Goal: Task Accomplishment & Management: Use online tool/utility

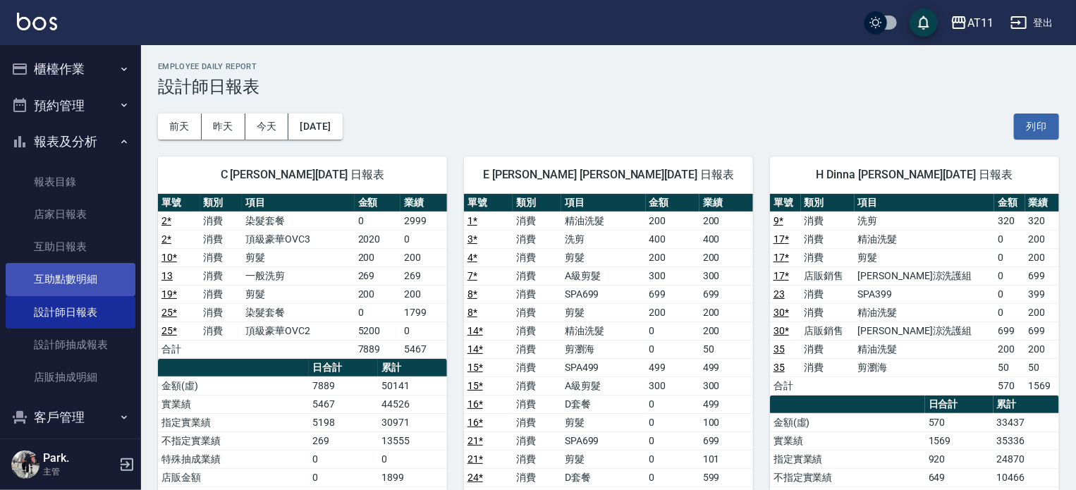
scroll to position [122, 0]
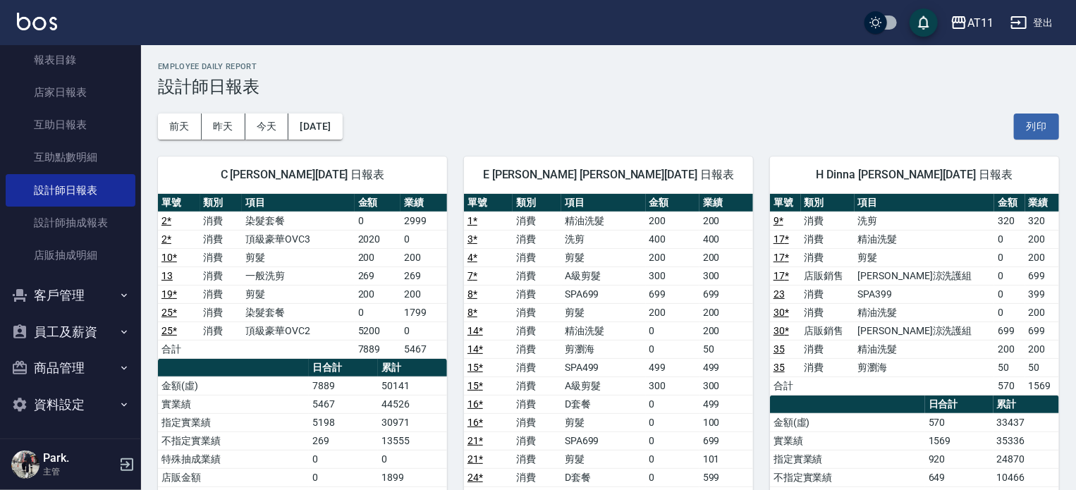
click at [59, 293] on button "客戶管理" at bounding box center [71, 295] width 130 height 37
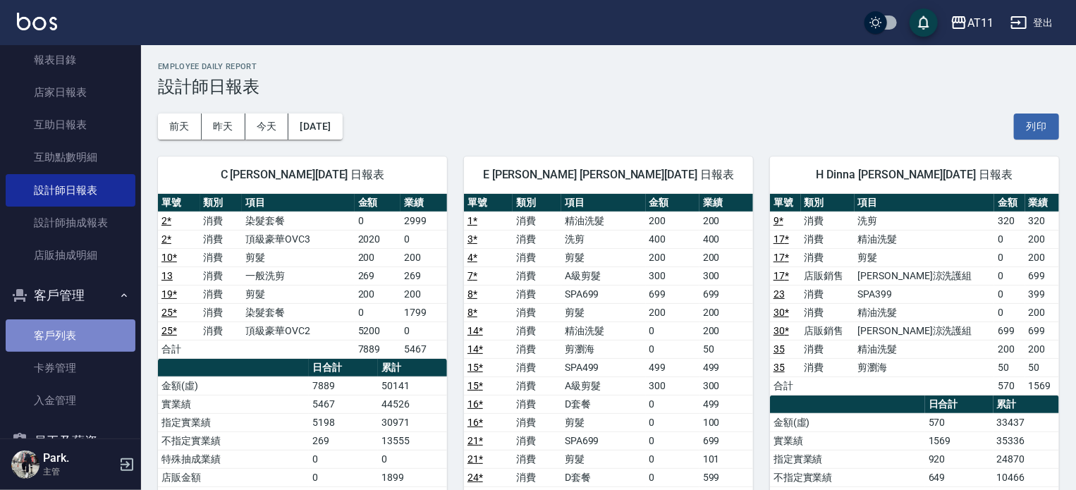
click at [73, 327] on link "客戶列表" at bounding box center [71, 336] width 130 height 32
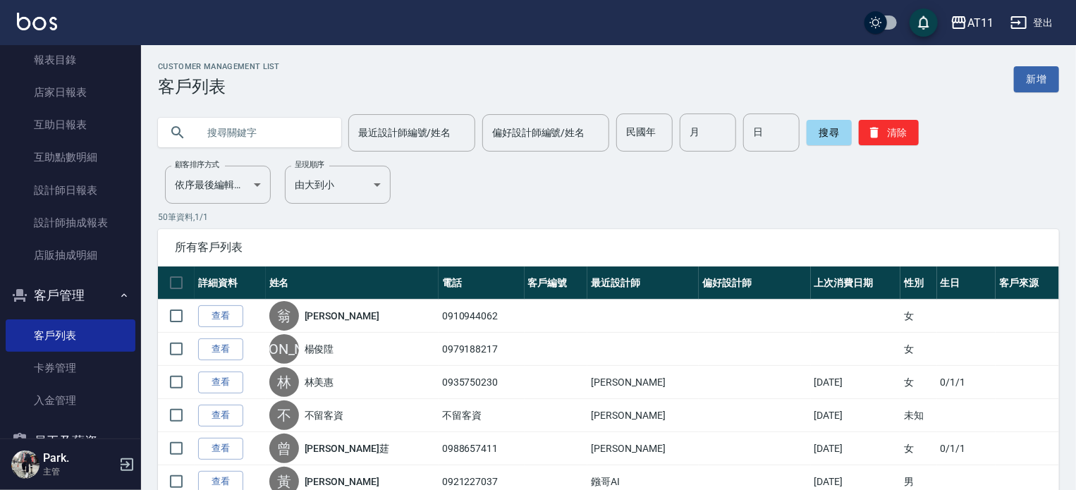
click at [277, 127] on input "text" at bounding box center [264, 133] width 133 height 38
type input "張"
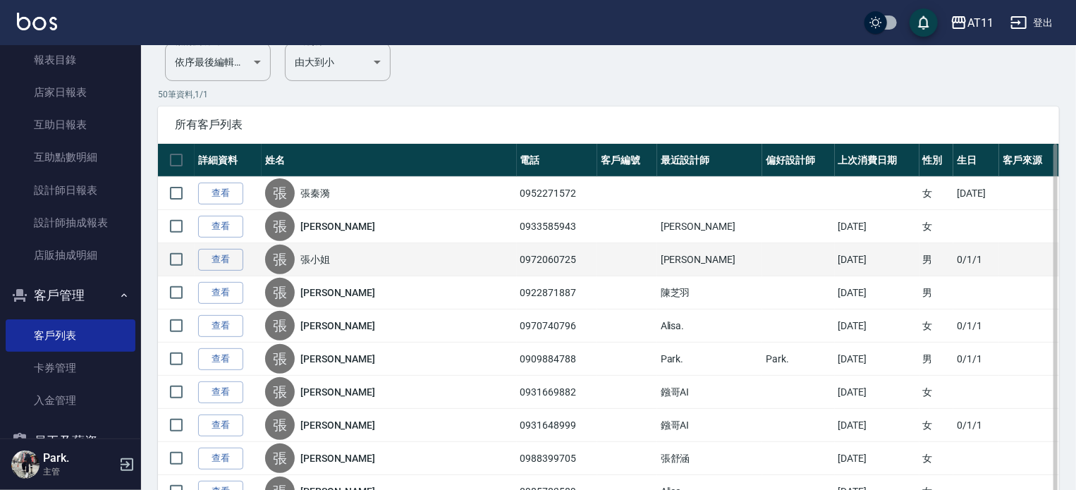
scroll to position [212, 0]
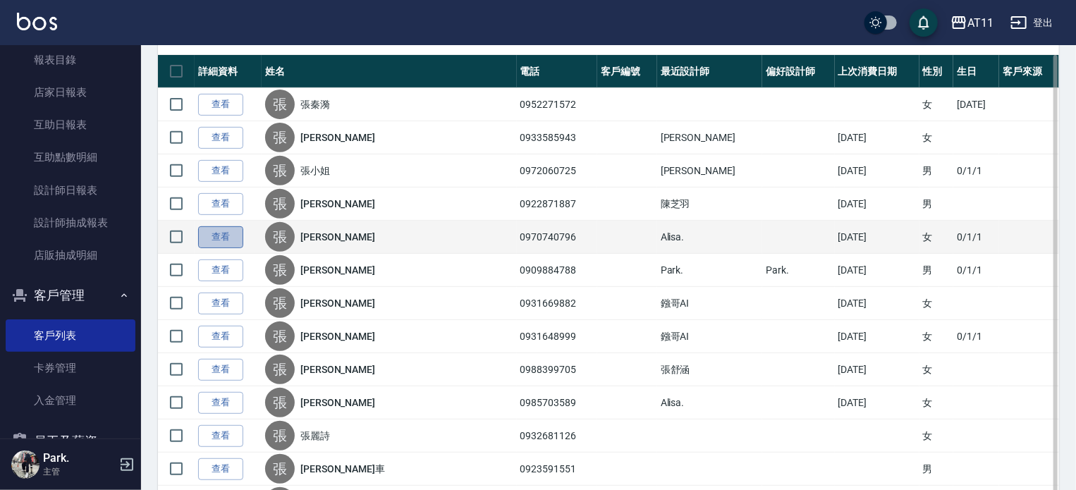
click at [218, 233] on link "查看" at bounding box center [220, 237] width 45 height 22
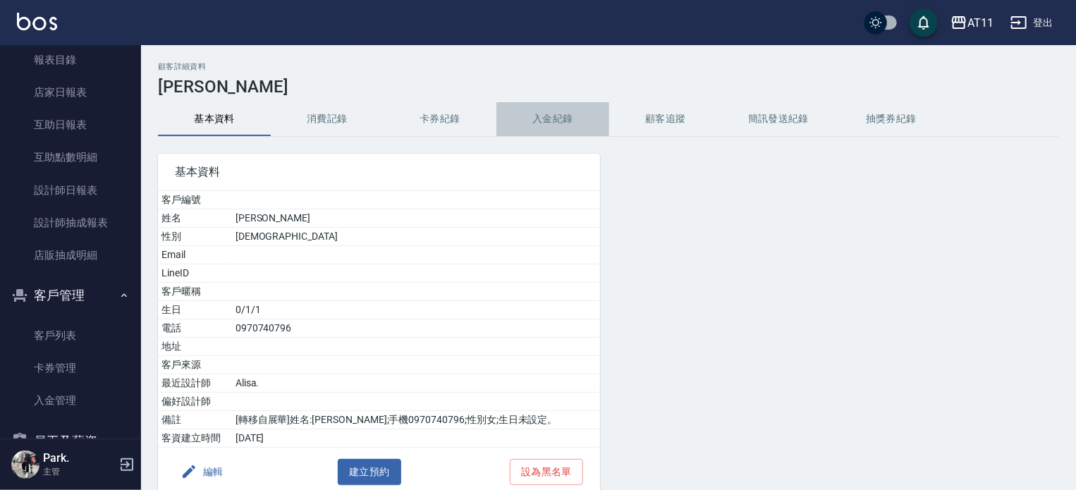
click at [574, 114] on button "入金紀錄" at bounding box center [553, 119] width 113 height 34
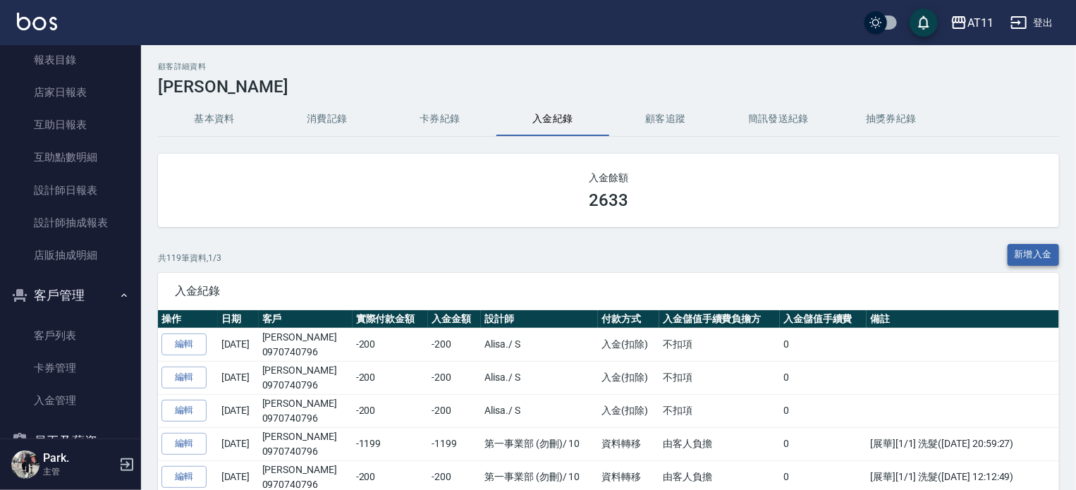
click at [1038, 250] on button "新增入金" at bounding box center [1034, 255] width 52 height 22
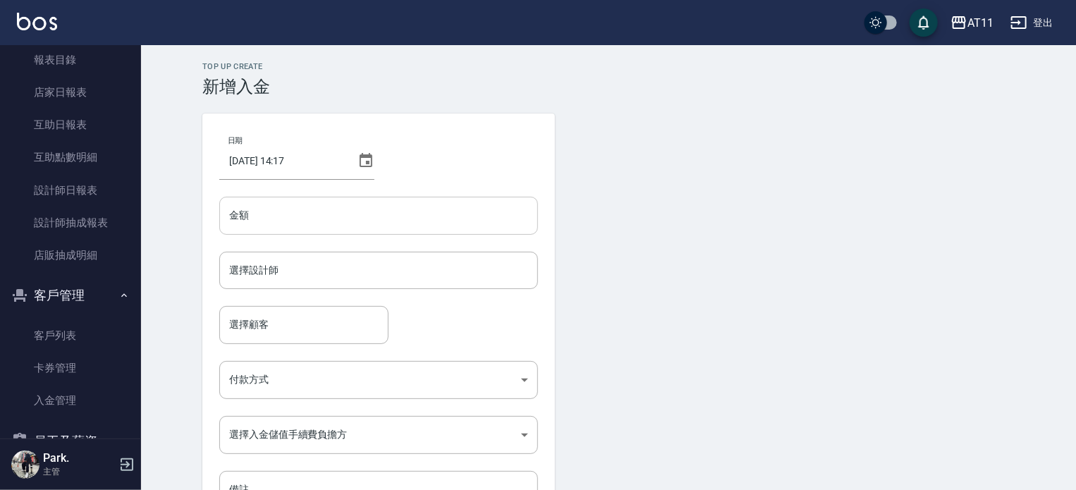
click at [285, 214] on input "金額" at bounding box center [378, 216] width 319 height 38
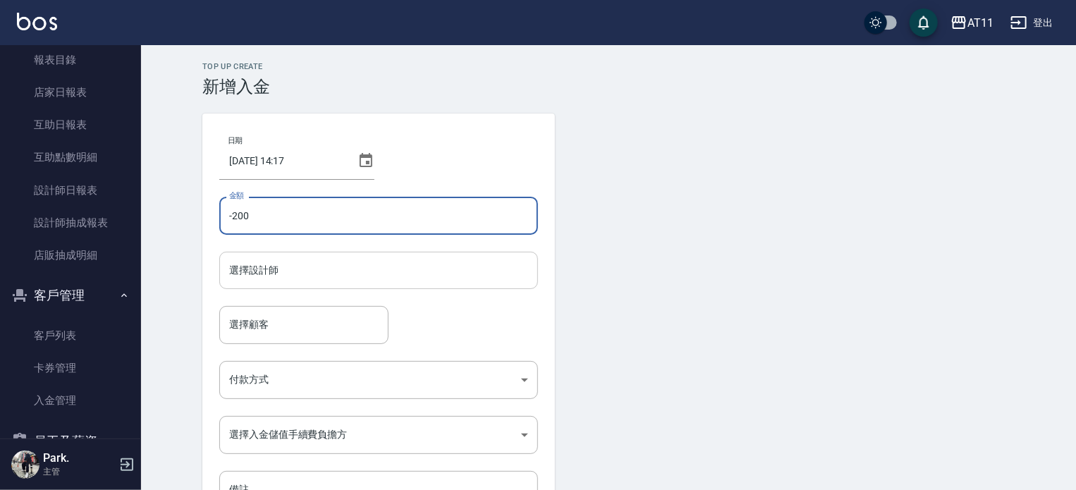
type input "-200"
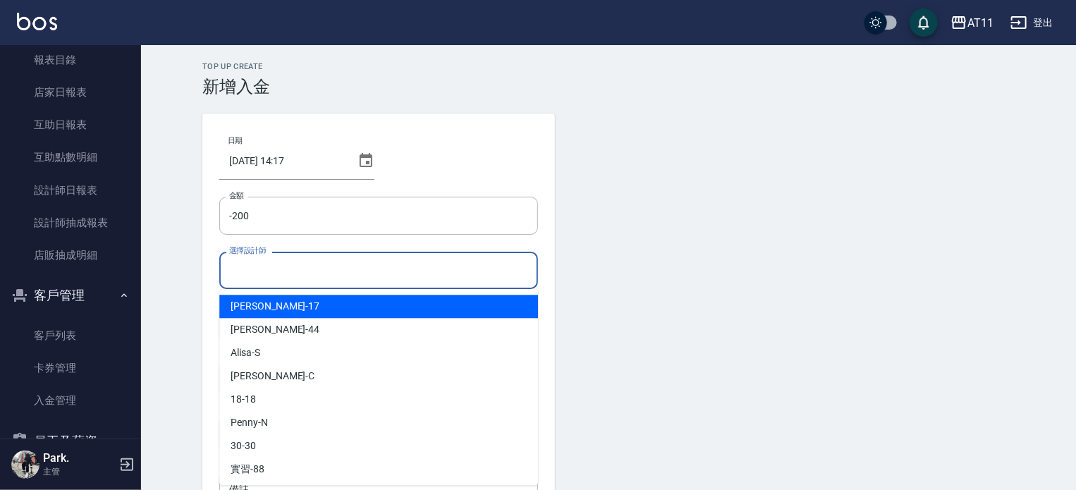
click at [286, 262] on input "選擇設計師" at bounding box center [379, 270] width 306 height 25
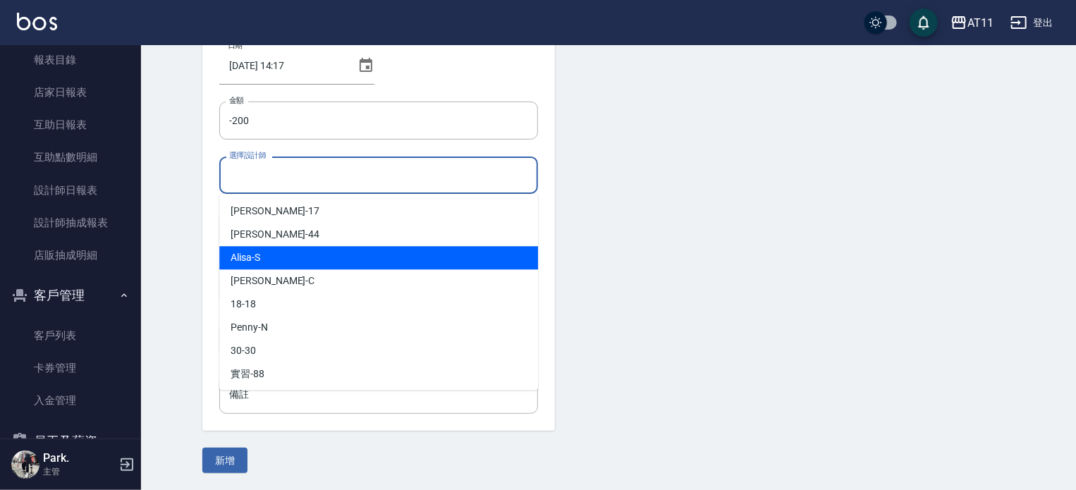
click at [282, 261] on div "Alisa -S" at bounding box center [378, 257] width 319 height 23
type input "Alisa-S"
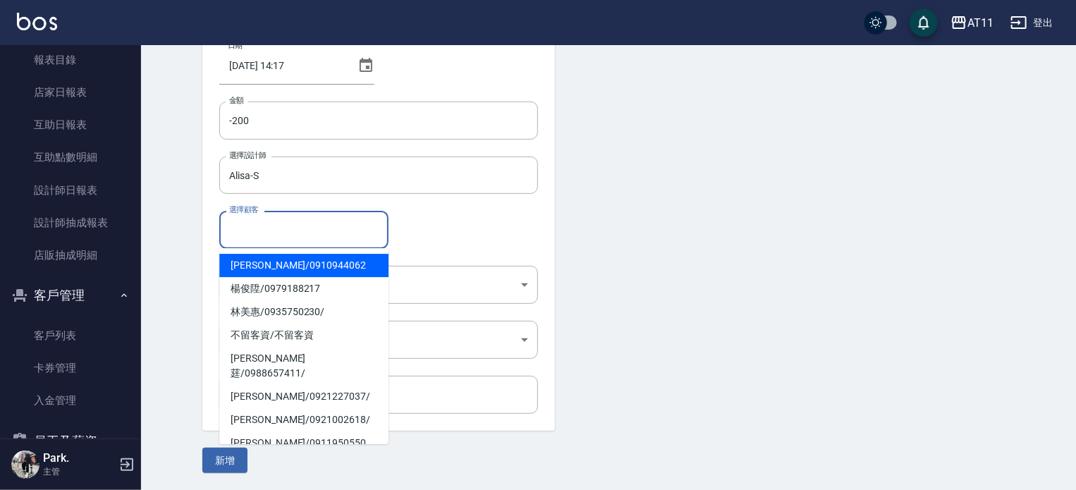
click at [277, 229] on input "選擇顧客" at bounding box center [304, 229] width 157 height 25
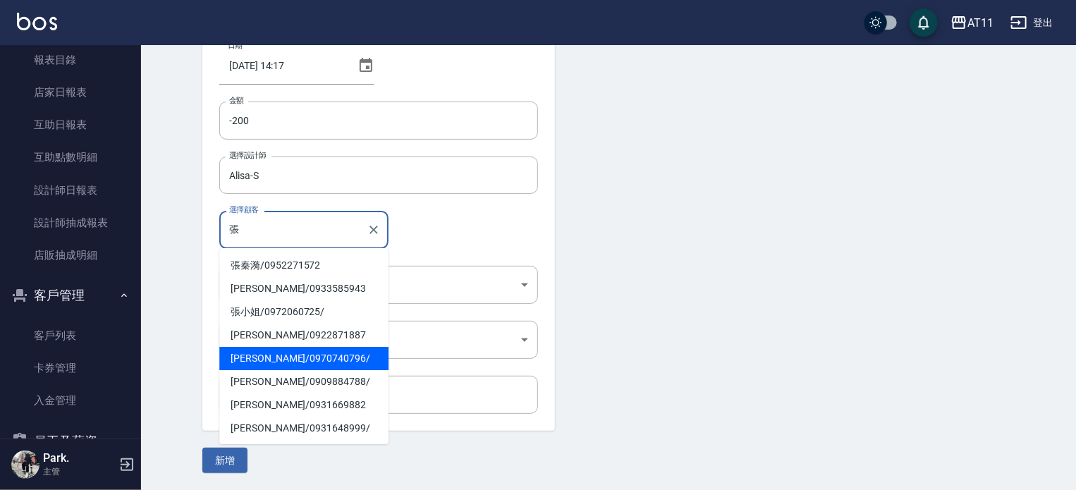
click at [279, 363] on span "[PERSON_NAME]/ 0970740796 /" at bounding box center [303, 358] width 169 height 23
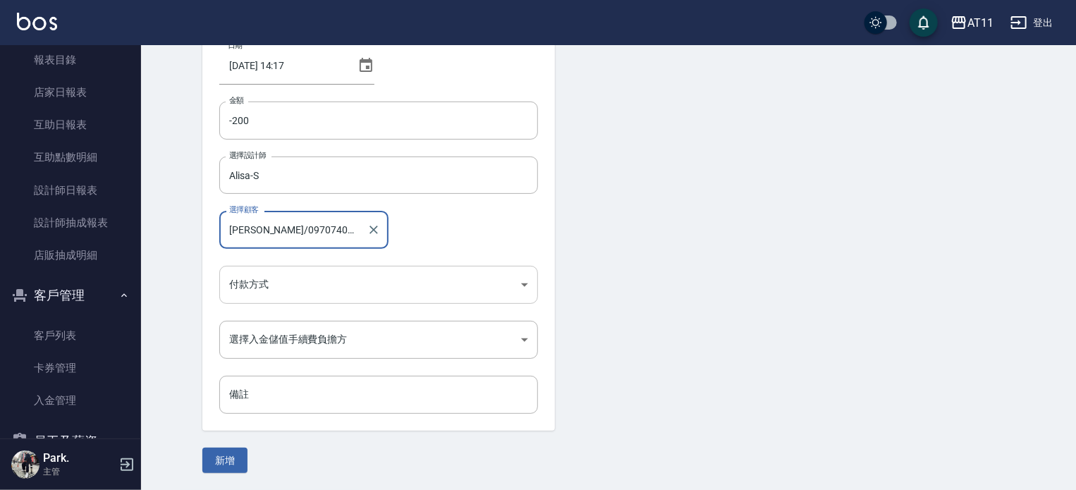
type input "[PERSON_NAME]/0970740796/"
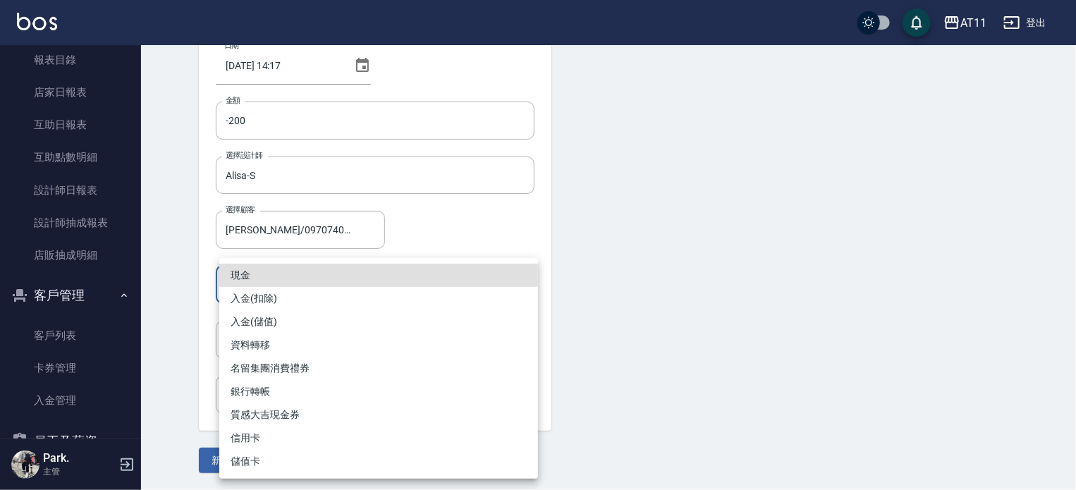
click at [257, 285] on body "AT11 登出 櫃檯作業 打帳單 帳單列表 現金收支登錄 材料自購登錄 每日結帳 排班表 現場電腦打卡 掃碼打卡 預約管理 預約管理 單日預約紀錄 單週預約紀…" at bounding box center [538, 197] width 1076 height 585
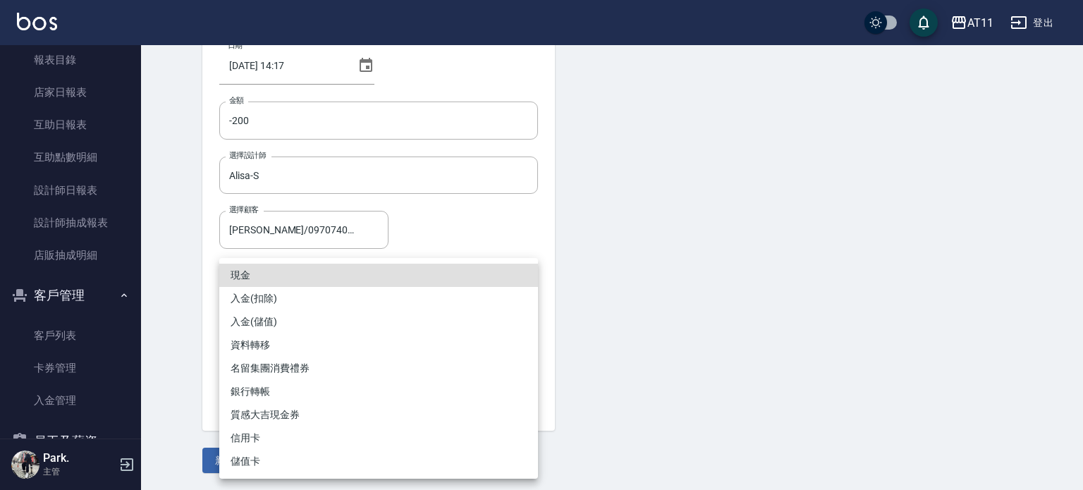
click at [278, 295] on li "入金(扣除)" at bounding box center [378, 298] width 319 height 23
type input "入金(扣除)"
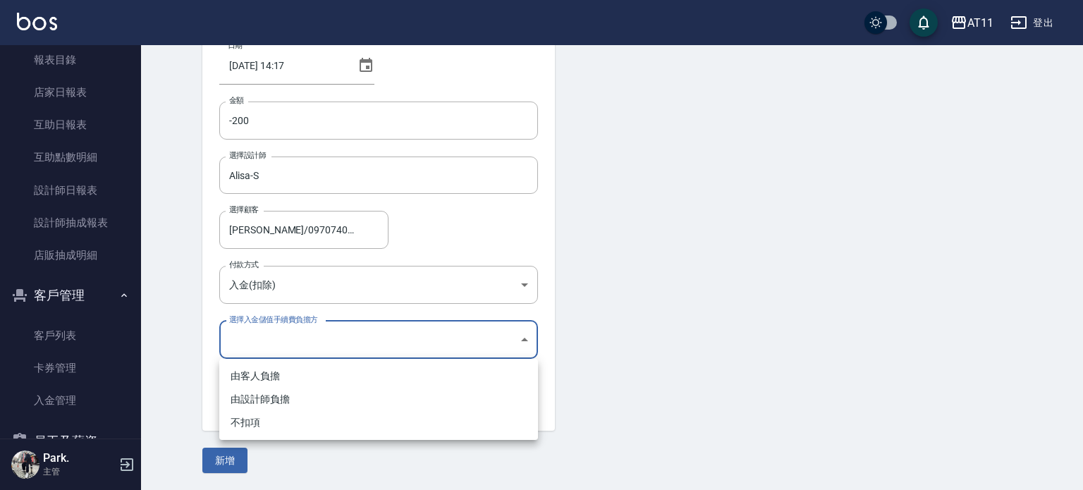
click at [268, 329] on body "AT11 登出 櫃檯作業 打帳單 帳單列表 現金收支登錄 材料自購登錄 每日結帳 排班表 現場電腦打卡 掃碼打卡 預約管理 預約管理 單日預約紀錄 單週預約紀…" at bounding box center [541, 197] width 1083 height 585
click at [257, 420] on li "不扣項" at bounding box center [378, 422] width 319 height 23
type input "WITHOUTHANDLINGFEE"
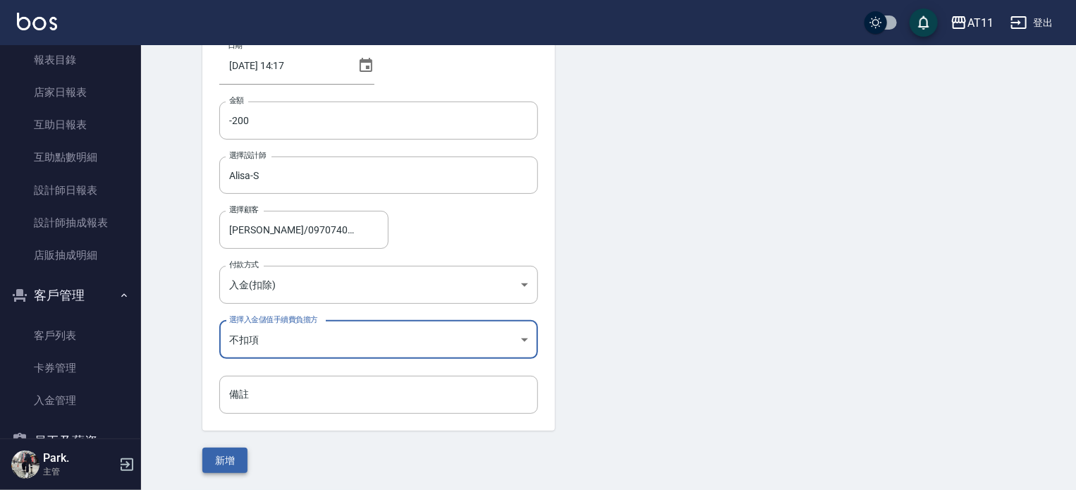
click at [229, 457] on button "新增" at bounding box center [224, 461] width 45 height 26
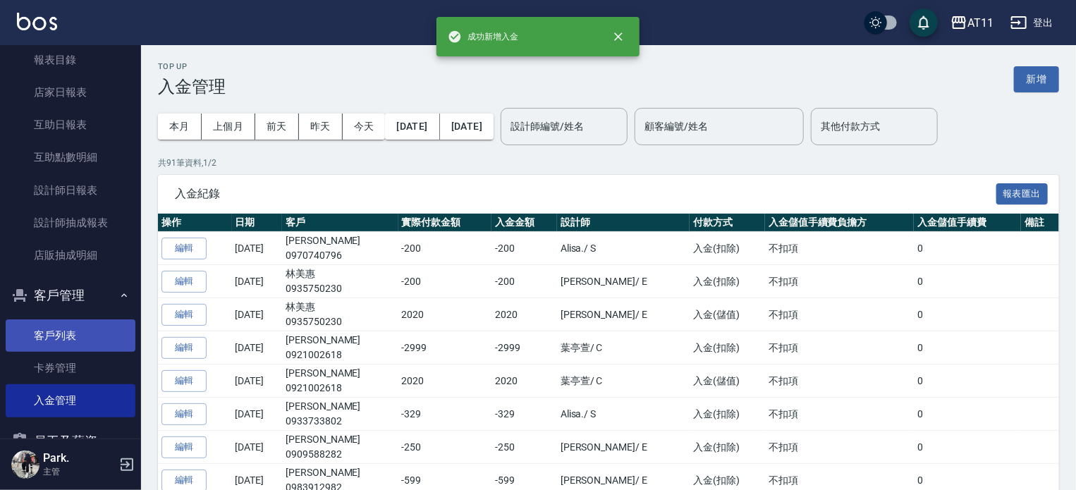
click at [89, 338] on link "客戶列表" at bounding box center [71, 336] width 130 height 32
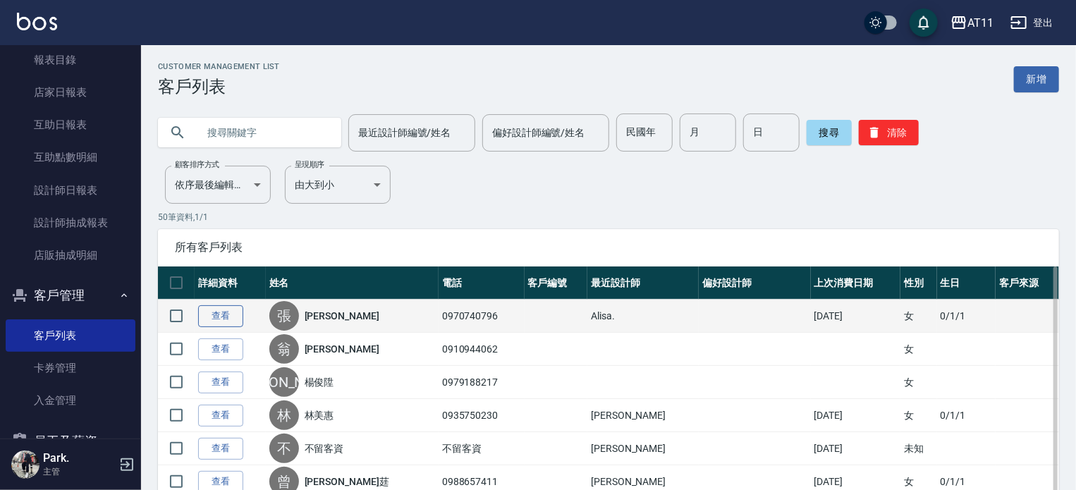
click at [223, 315] on link "查看" at bounding box center [220, 316] width 45 height 22
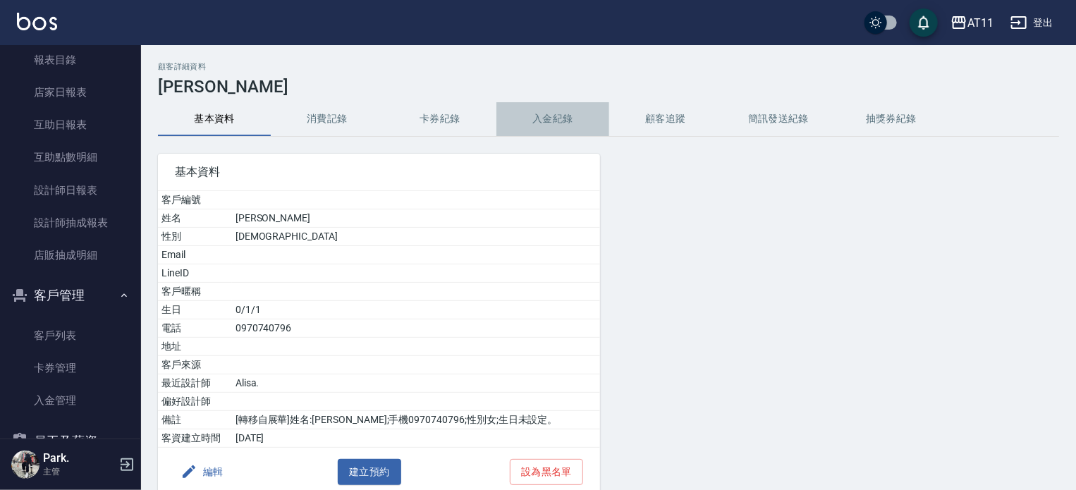
click at [550, 123] on button "入金紀錄" at bounding box center [553, 119] width 113 height 34
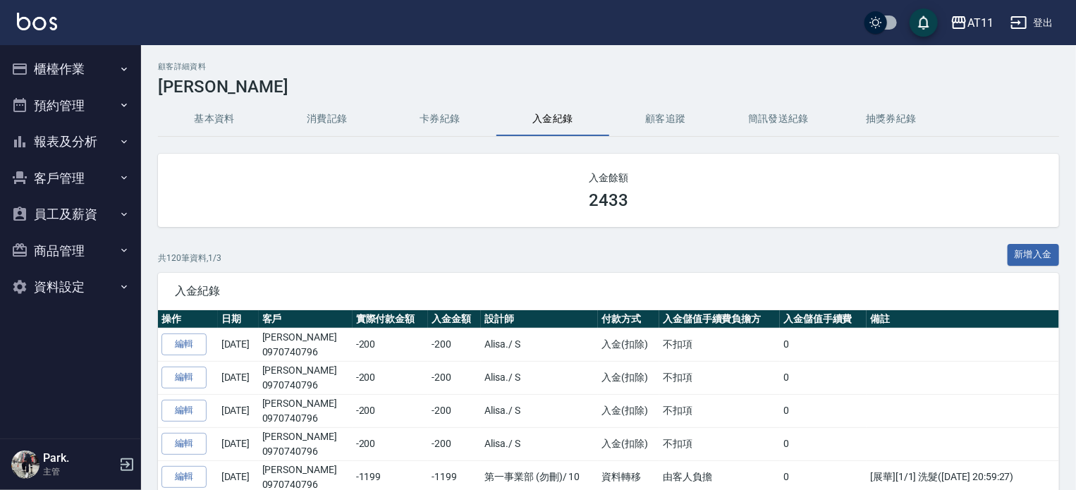
click at [80, 177] on button "客戶管理" at bounding box center [71, 178] width 130 height 37
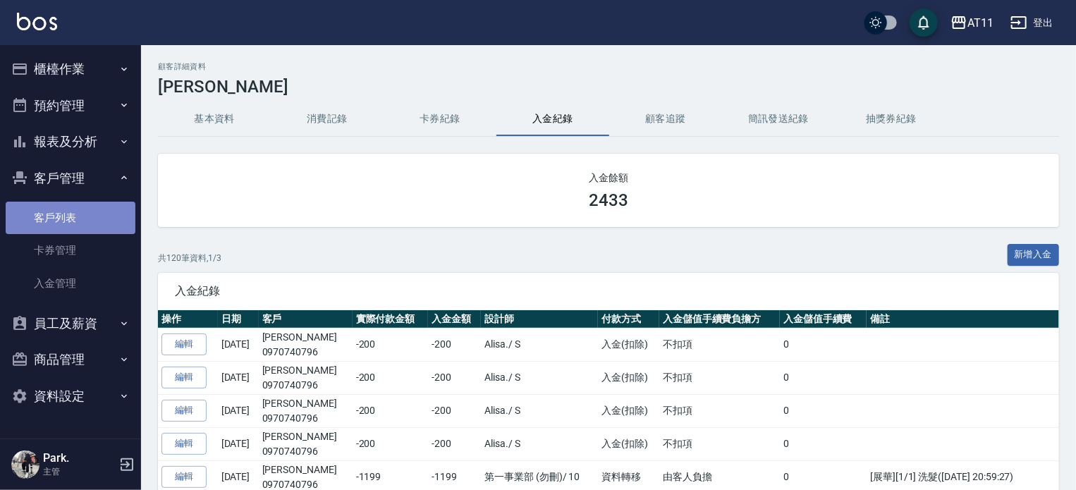
click at [73, 224] on link "客戶列表" at bounding box center [71, 218] width 130 height 32
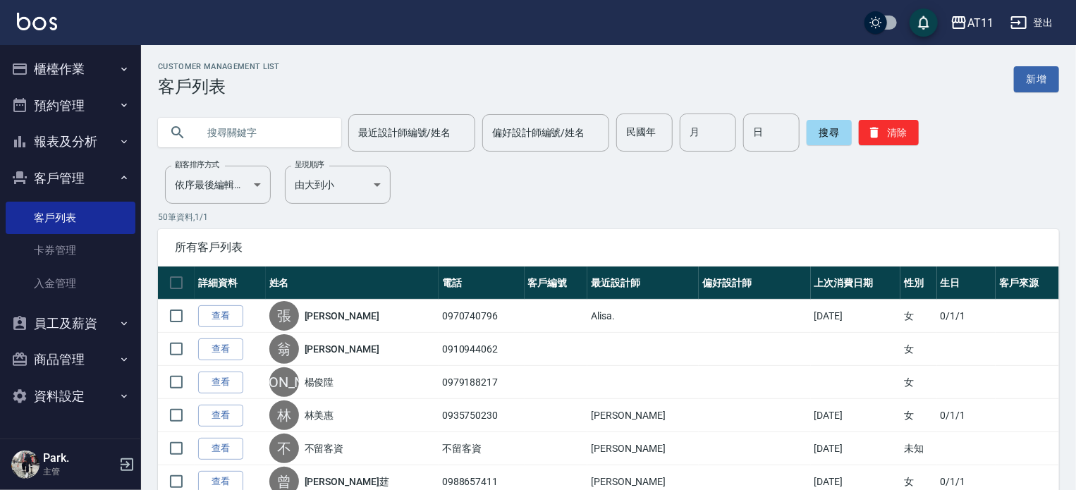
click at [245, 129] on input "text" at bounding box center [264, 133] width 133 height 38
type input "0905115773"
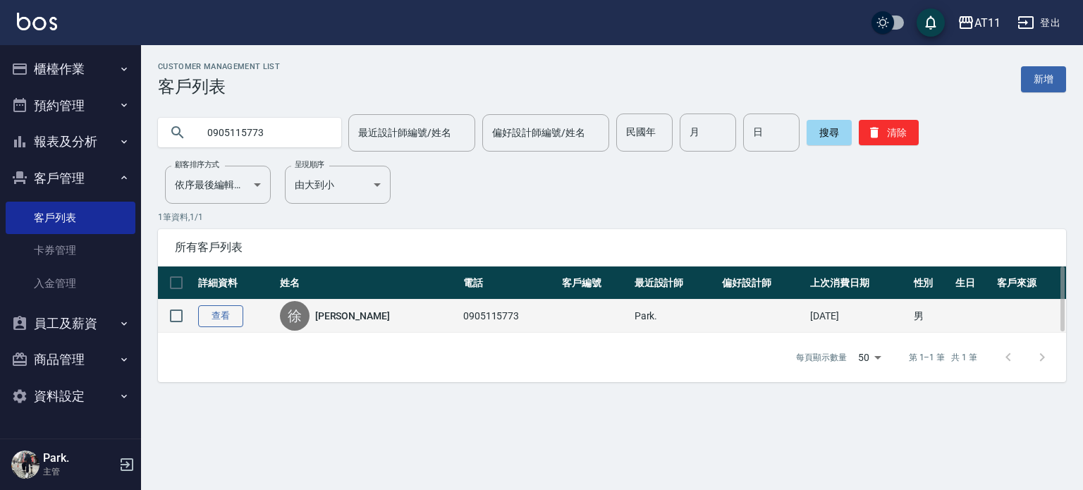
click at [228, 315] on link "查看" at bounding box center [220, 316] width 45 height 22
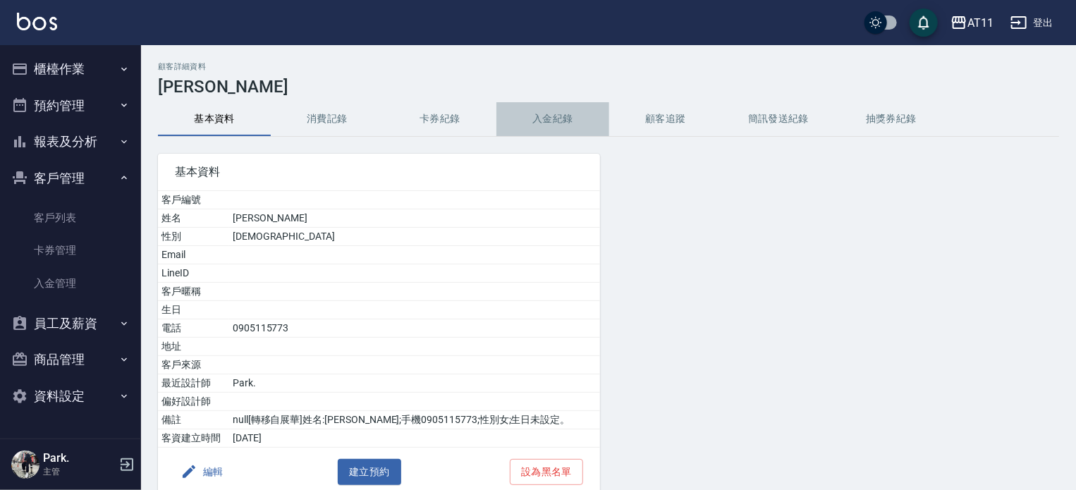
click at [548, 114] on button "入金紀錄" at bounding box center [553, 119] width 113 height 34
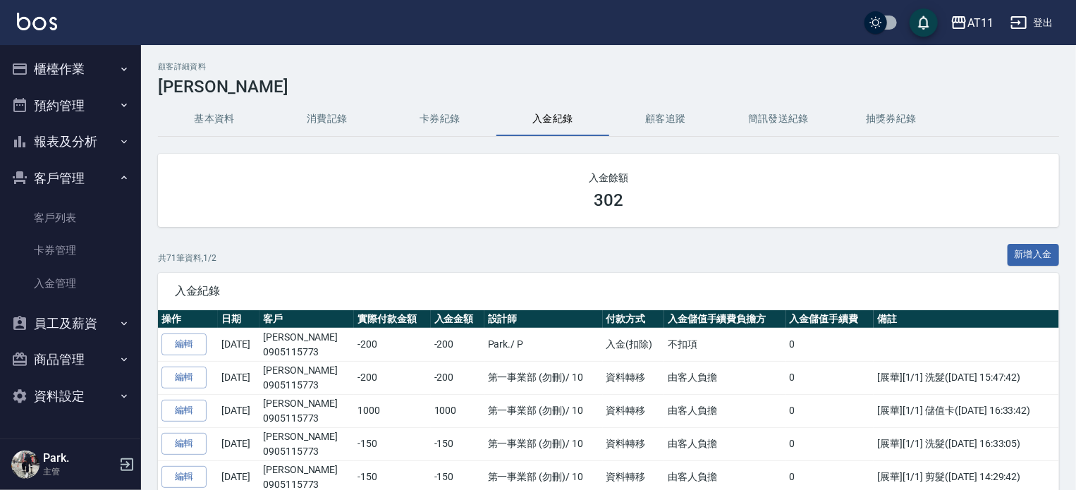
click at [439, 174] on h2 "入金餘額" at bounding box center [609, 178] width 868 height 14
click at [439, 177] on h2 "入金餘額" at bounding box center [609, 178] width 868 height 14
click at [63, 281] on link "入金管理" at bounding box center [71, 283] width 130 height 32
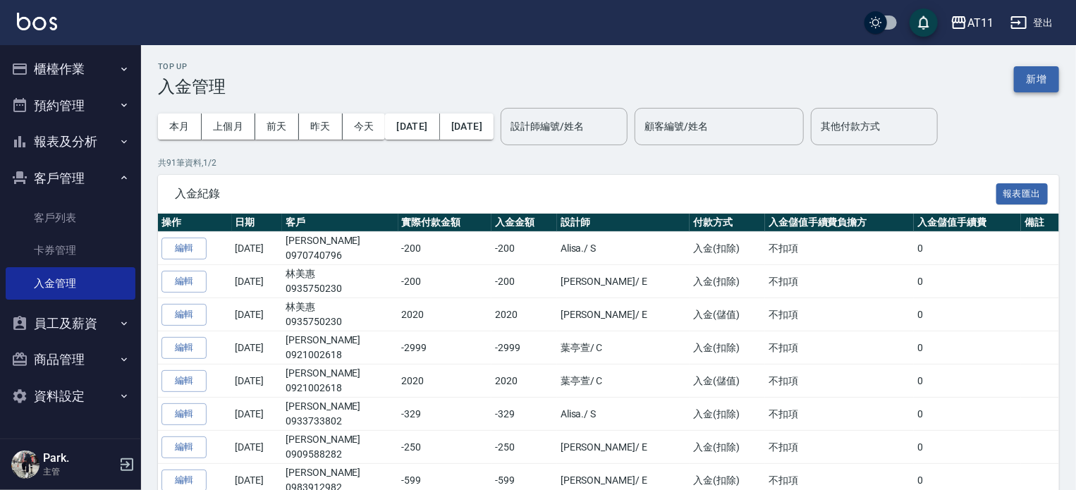
click at [1038, 79] on button "新增" at bounding box center [1036, 79] width 45 height 26
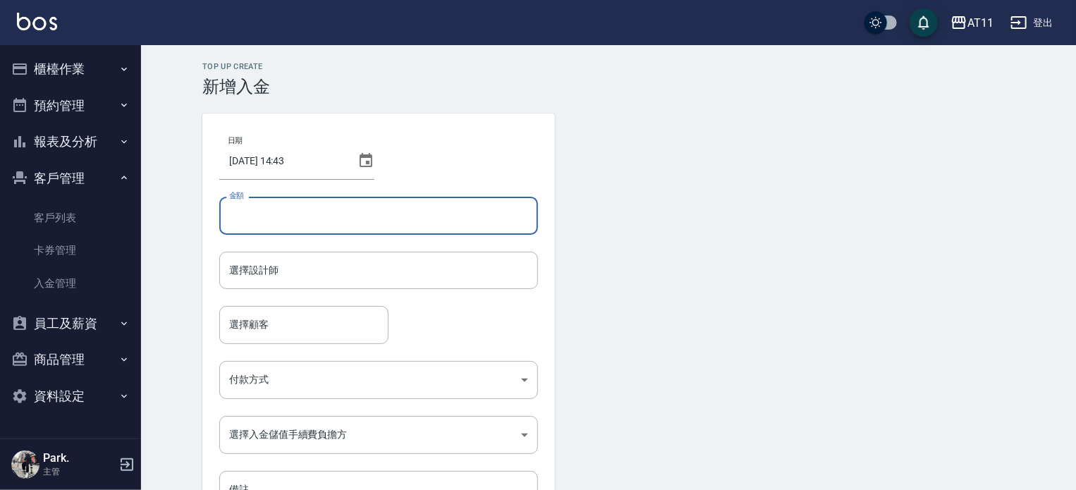
click at [308, 216] on input "金額" at bounding box center [378, 216] width 319 height 38
type input "0905115775"
click at [309, 266] on input "選擇設計師" at bounding box center [379, 270] width 306 height 25
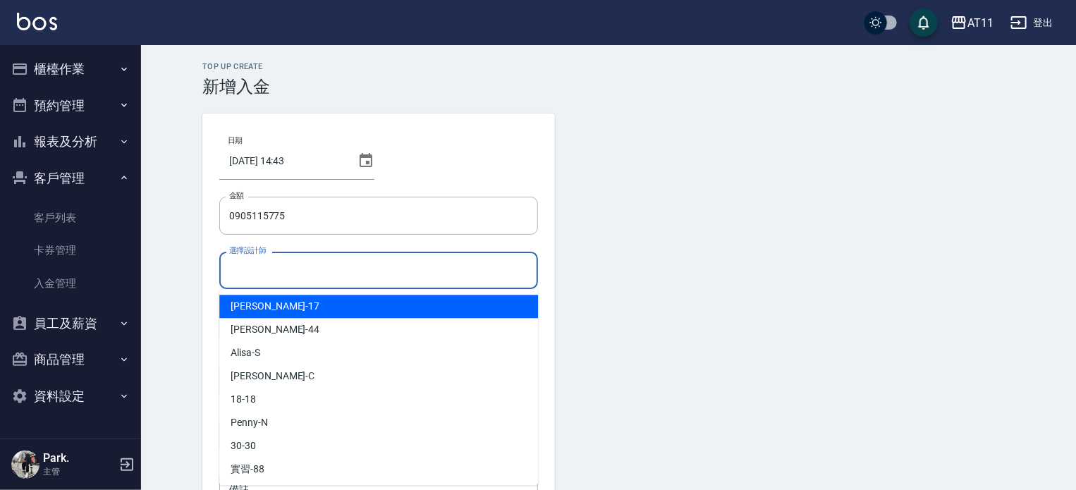
type input "ㄣ"
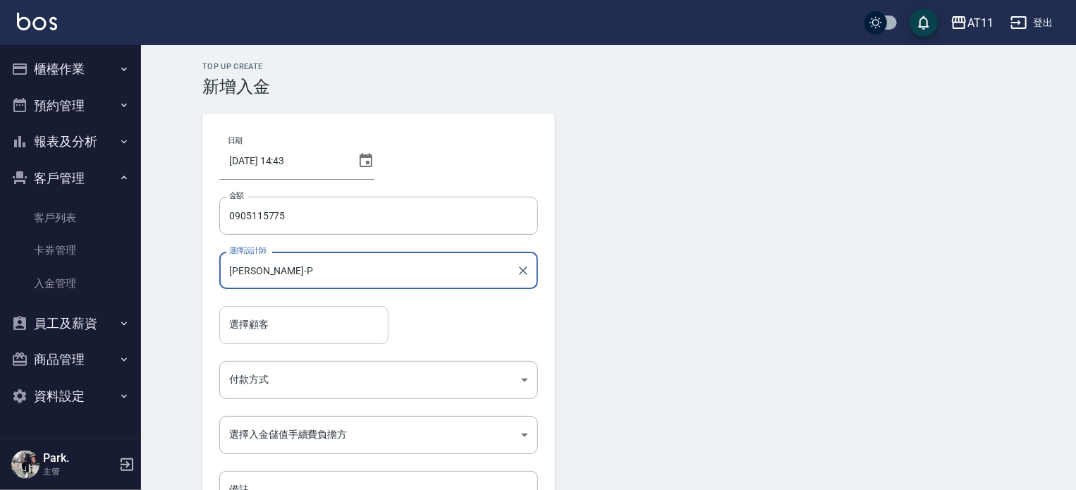
type input "Park-P"
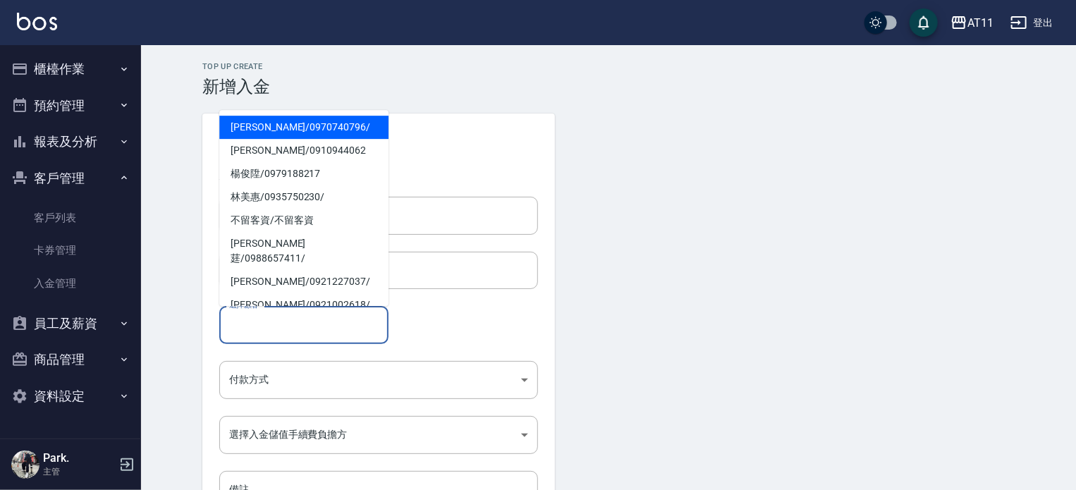
click at [279, 334] on input "選擇顧客" at bounding box center [304, 324] width 157 height 25
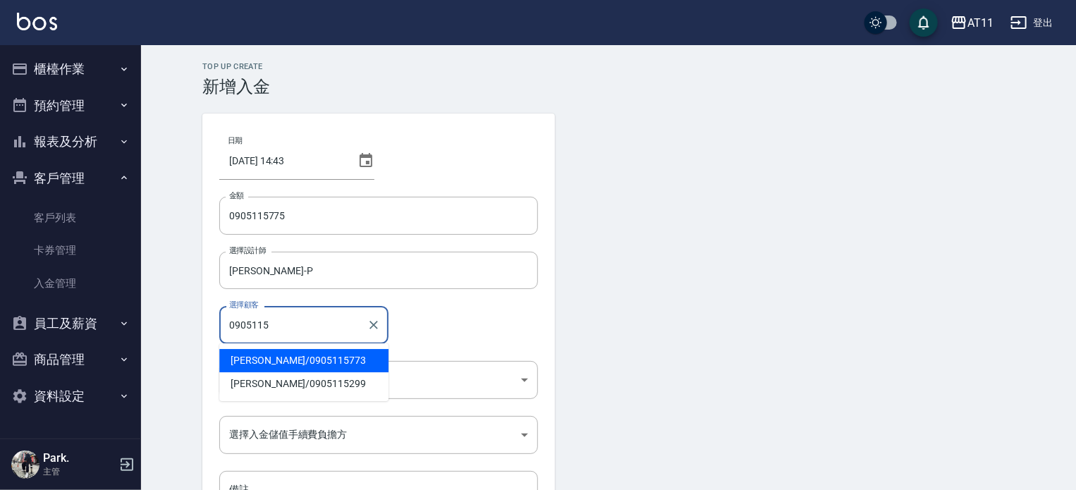
click at [260, 361] on span "徐麒侑 / 0905115773" at bounding box center [303, 360] width 169 height 23
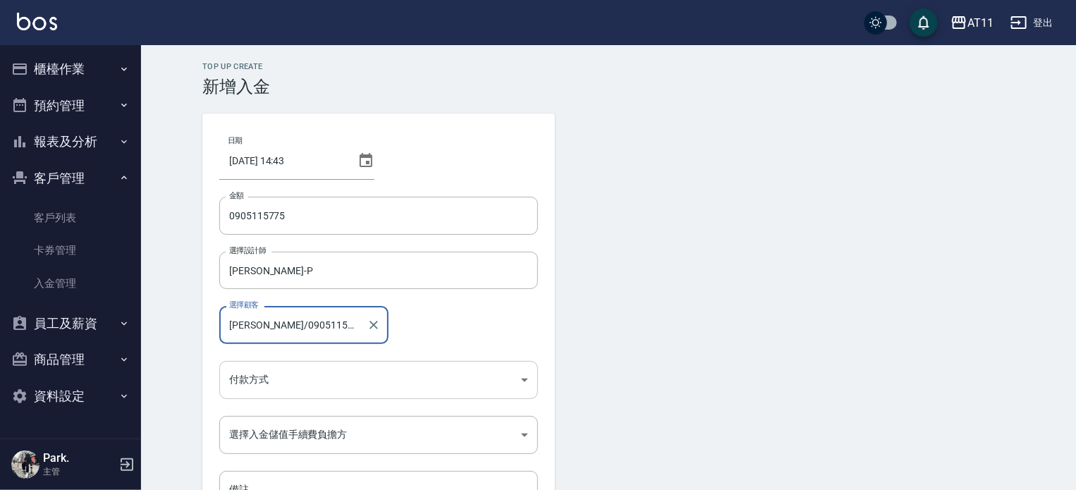
type input "徐麒侑/0905115773"
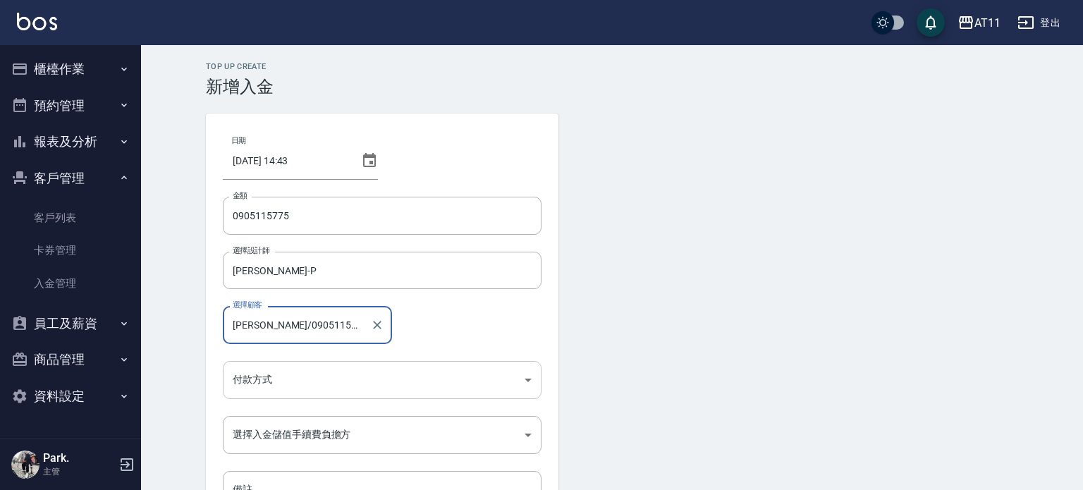
click at [272, 377] on body "AT11 登出 櫃檯作業 打帳單 帳單列表 現金收支登錄 材料自購登錄 每日結帳 排班表 現場電腦打卡 掃碼打卡 預約管理 預約管理 單日預約紀錄 單週預約紀…" at bounding box center [541, 292] width 1083 height 585
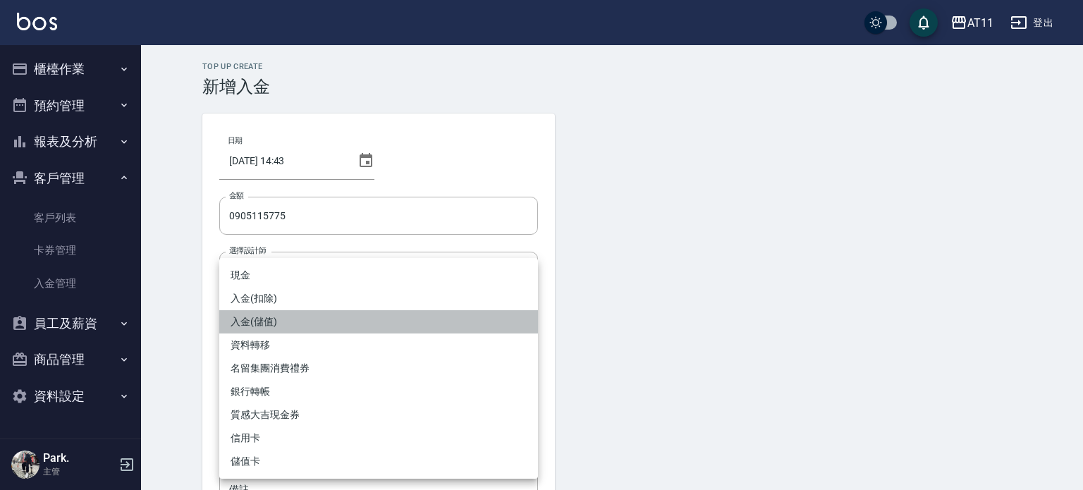
click at [305, 322] on li "入金(儲值)" at bounding box center [378, 321] width 319 height 23
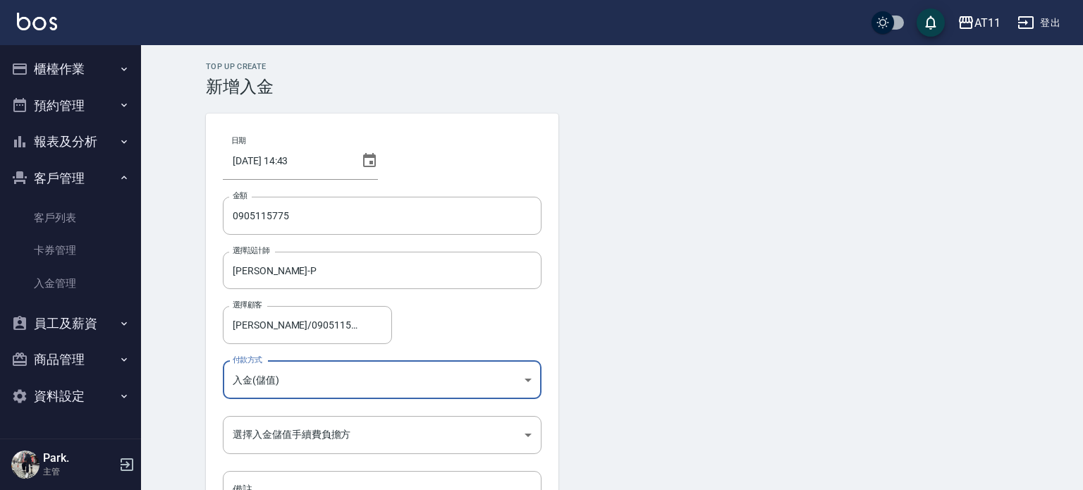
type input "入金(儲值)"
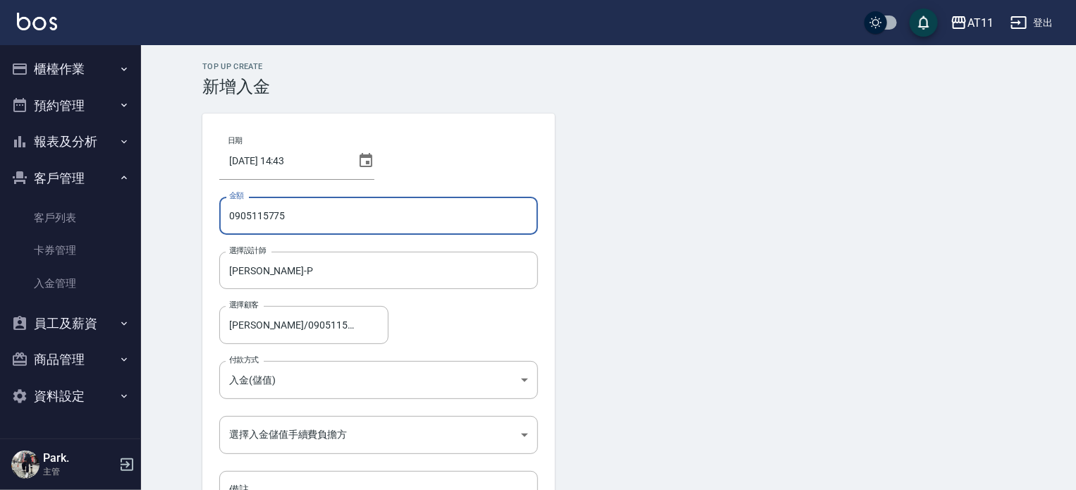
click at [332, 205] on input "0905115775" at bounding box center [378, 216] width 319 height 38
type input "0"
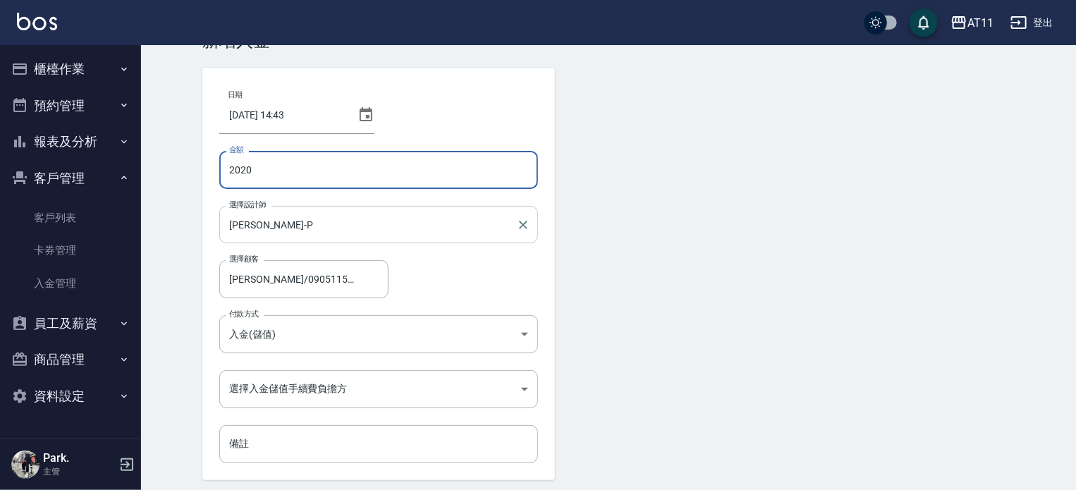
scroll to position [95, 0]
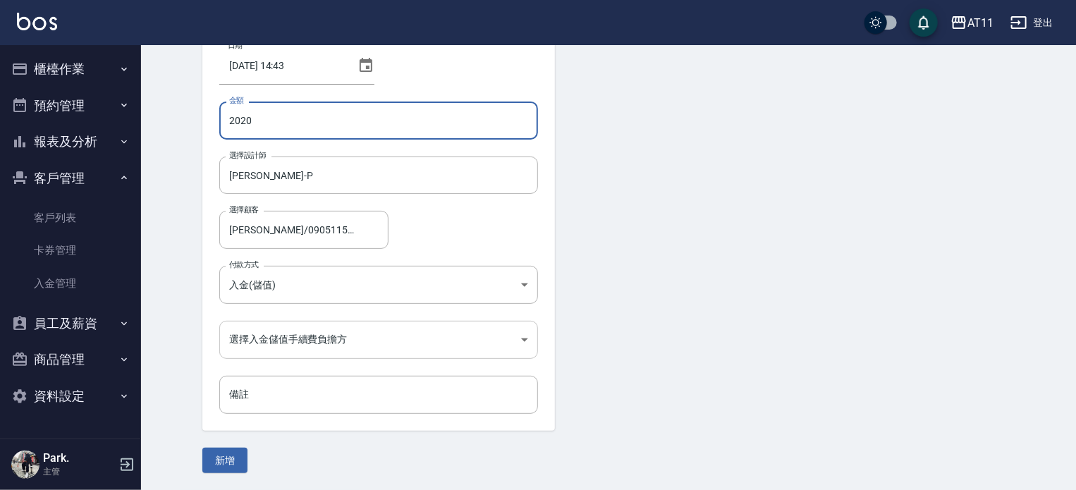
type input "2020"
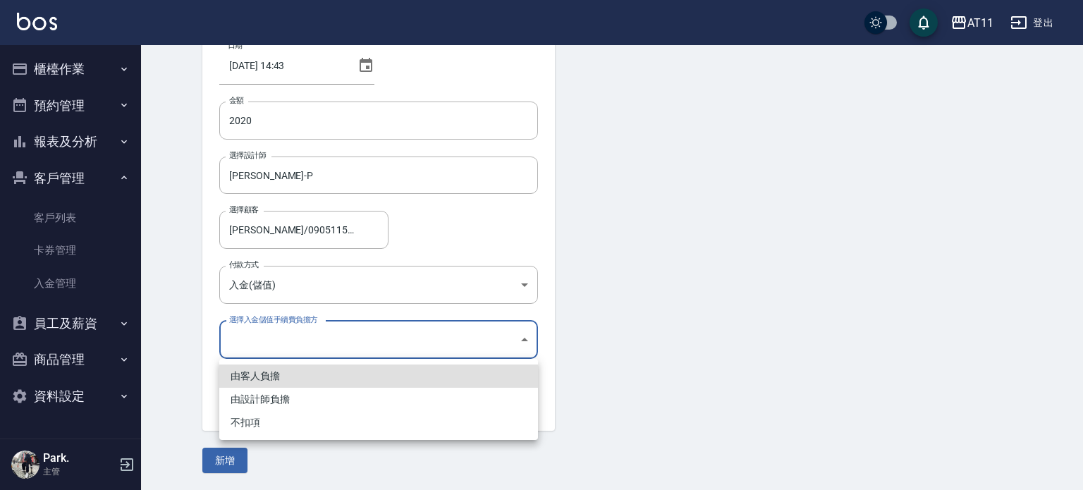
click at [367, 342] on body "AT11 登出 櫃檯作業 打帳單 帳單列表 現金收支登錄 材料自購登錄 每日結帳 排班表 現場電腦打卡 掃碼打卡 預約管理 預約管理 單日預約紀錄 單週預約紀…" at bounding box center [541, 197] width 1083 height 585
click at [348, 420] on li "不扣項" at bounding box center [378, 422] width 319 height 23
type input "WITHOUTHANDLINGFEE"
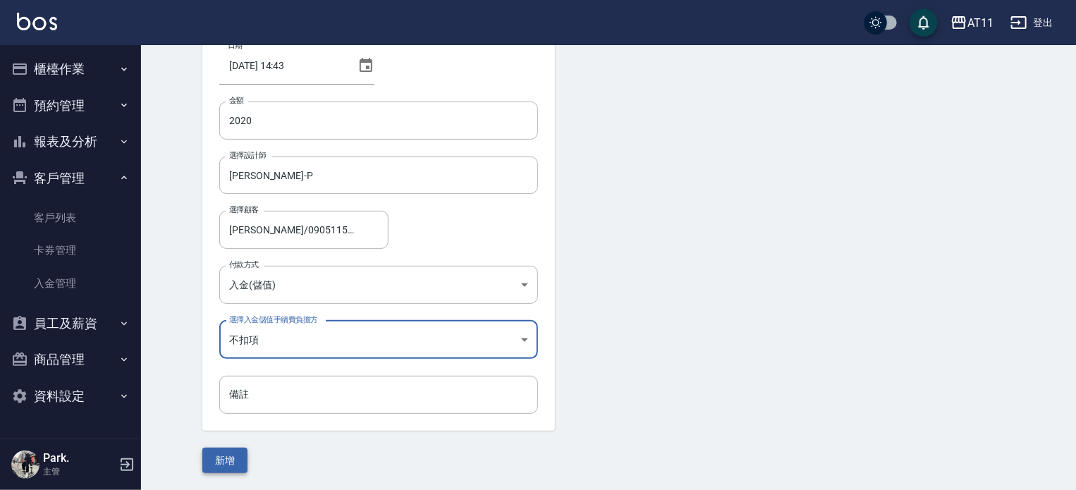
click at [226, 460] on button "新增" at bounding box center [224, 461] width 45 height 26
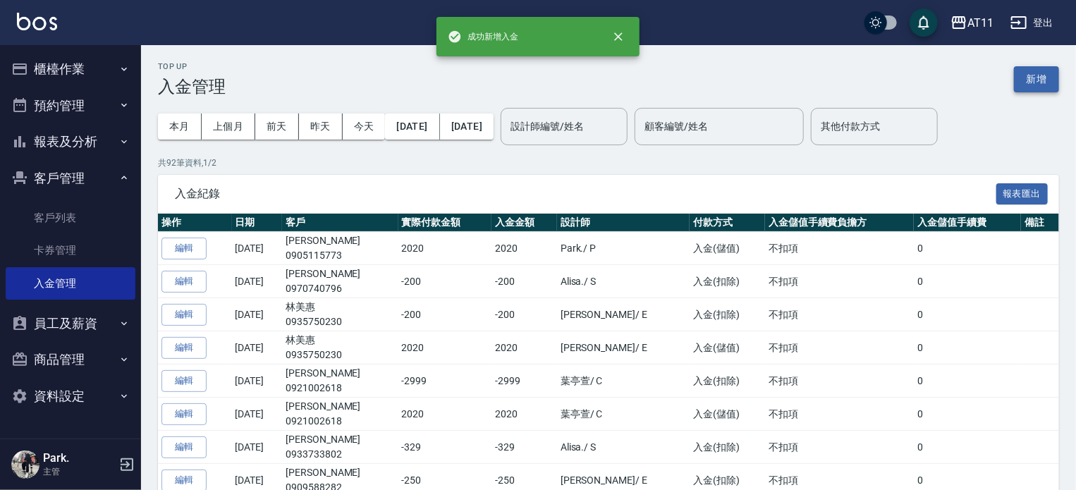
click at [1024, 73] on button "新增" at bounding box center [1036, 79] width 45 height 26
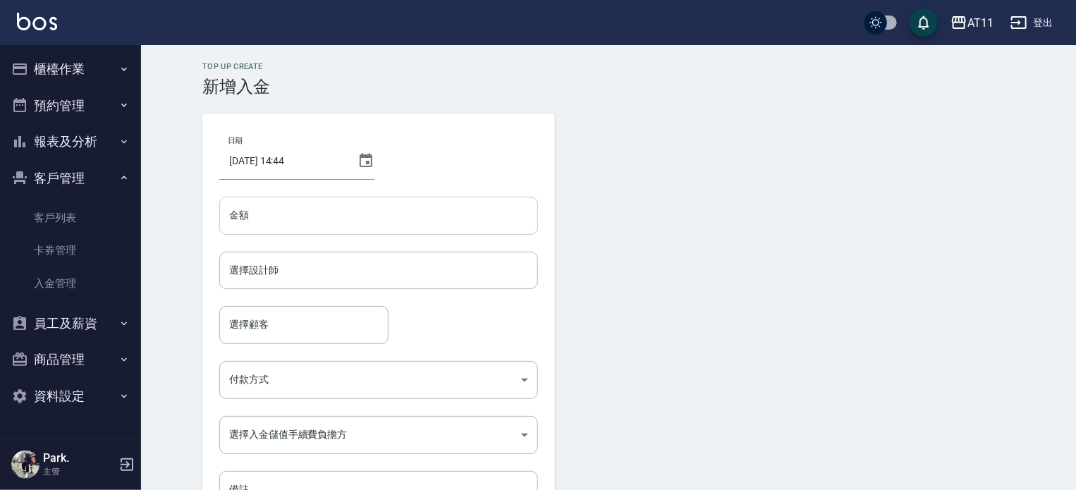
click at [365, 213] on input "金額" at bounding box center [378, 216] width 319 height 38
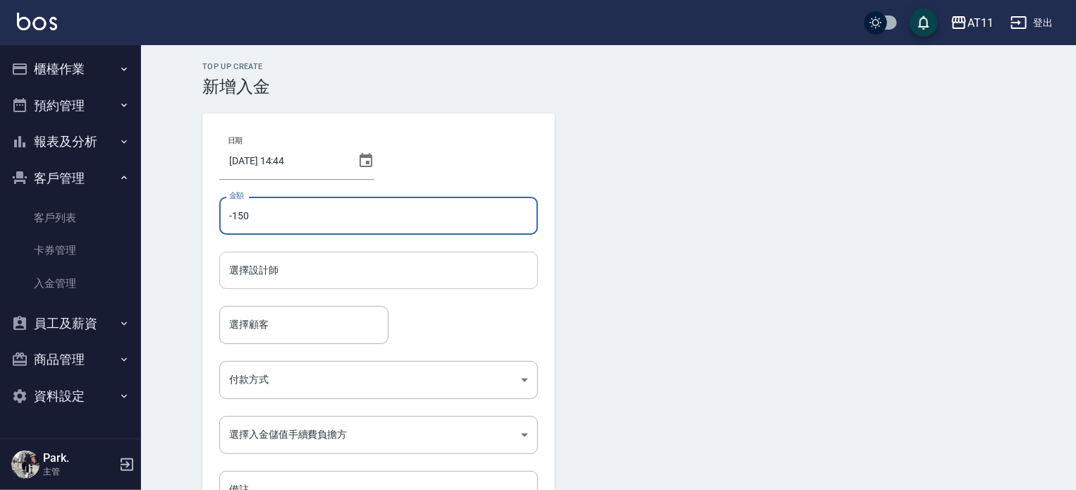
type input "-150"
click at [338, 269] on input "選擇設計師" at bounding box center [379, 270] width 306 height 25
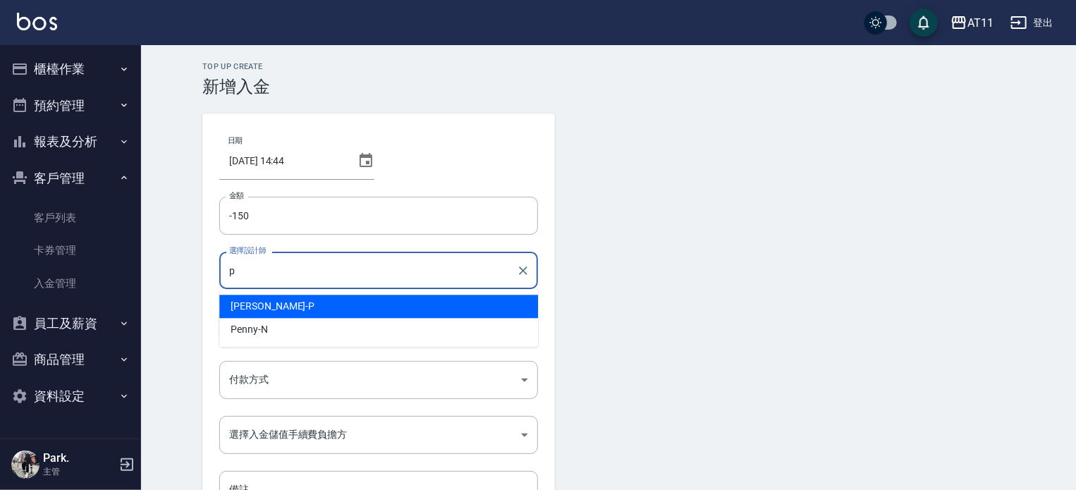
click at [341, 306] on div "Park -P" at bounding box center [378, 306] width 319 height 23
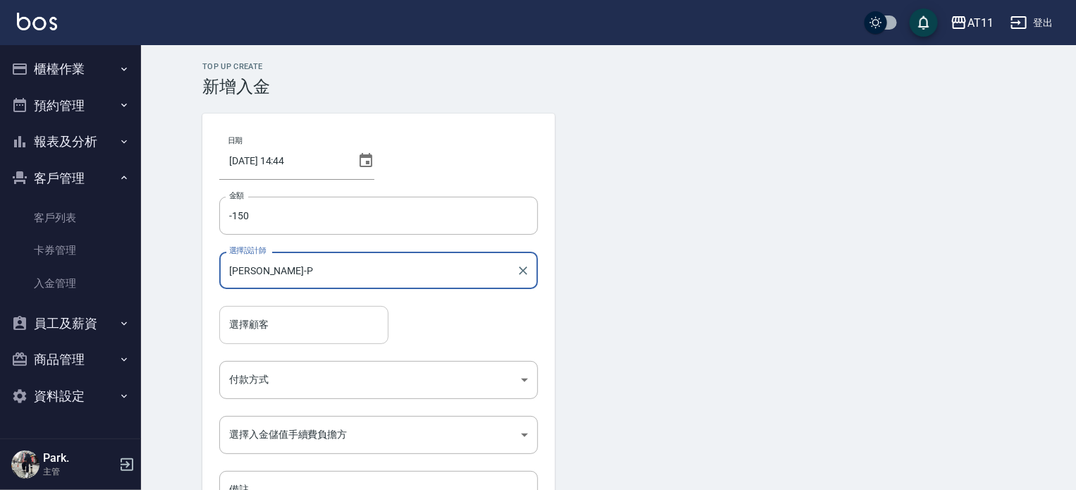
type input "Park-P"
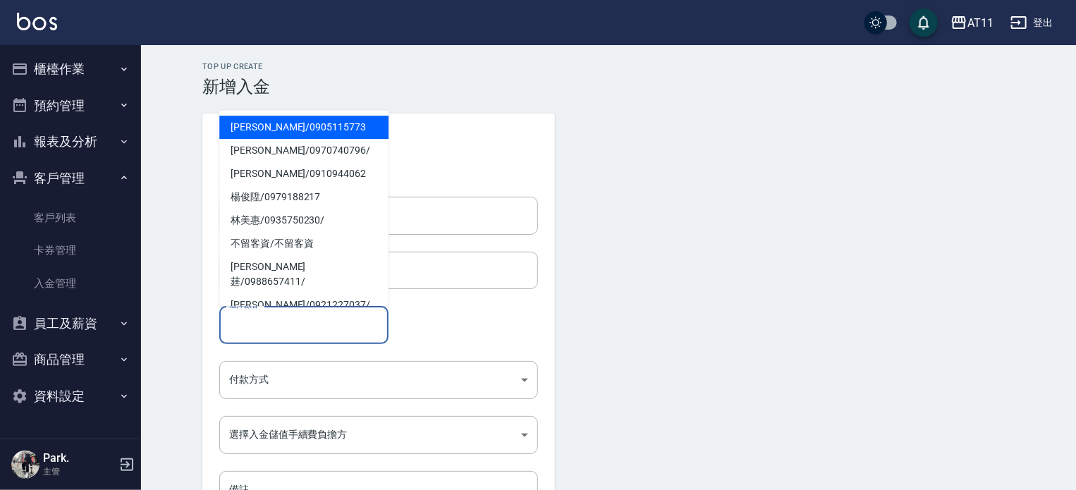
click at [344, 325] on input "選擇顧客" at bounding box center [304, 324] width 157 height 25
click at [293, 126] on span "徐麒侑 / 0905115773" at bounding box center [303, 127] width 169 height 23
type input "徐麒侑/0905115773"
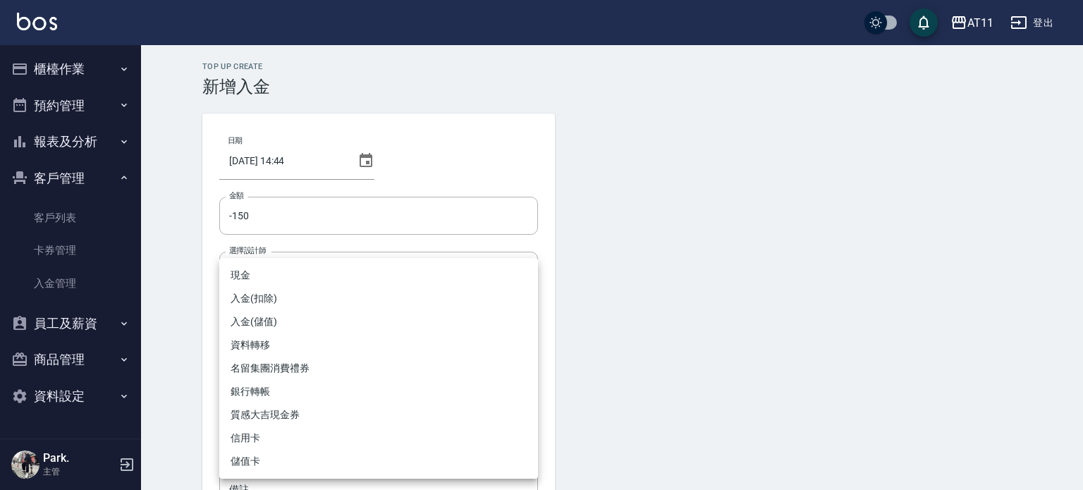
click at [356, 375] on body "AT11 登出 櫃檯作業 打帳單 帳單列表 現金收支登錄 材料自購登錄 每日結帳 排班表 現場電腦打卡 掃碼打卡 預約管理 預約管理 單日預約紀錄 單週預約紀…" at bounding box center [541, 292] width 1083 height 585
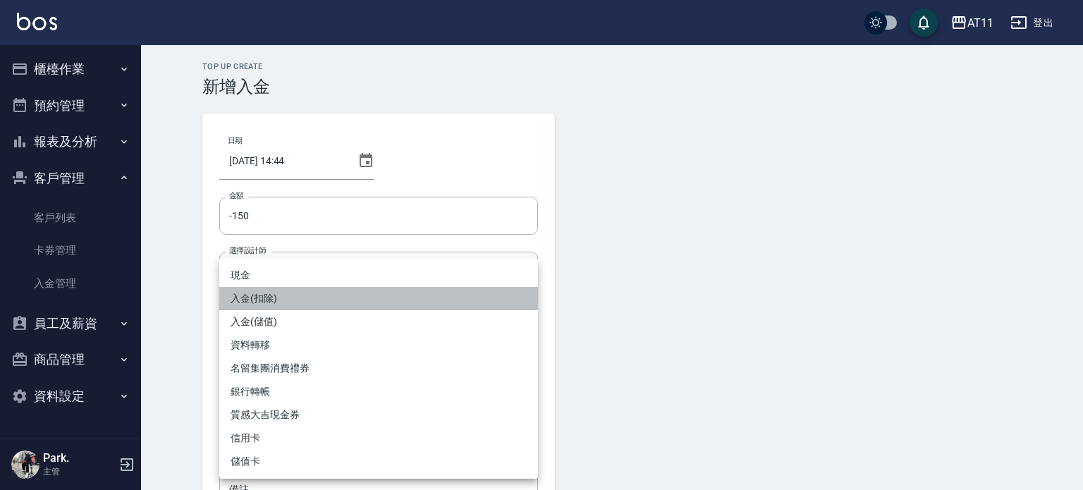
click at [351, 302] on li "入金(扣除)" at bounding box center [378, 298] width 319 height 23
type input "入金(扣除)"
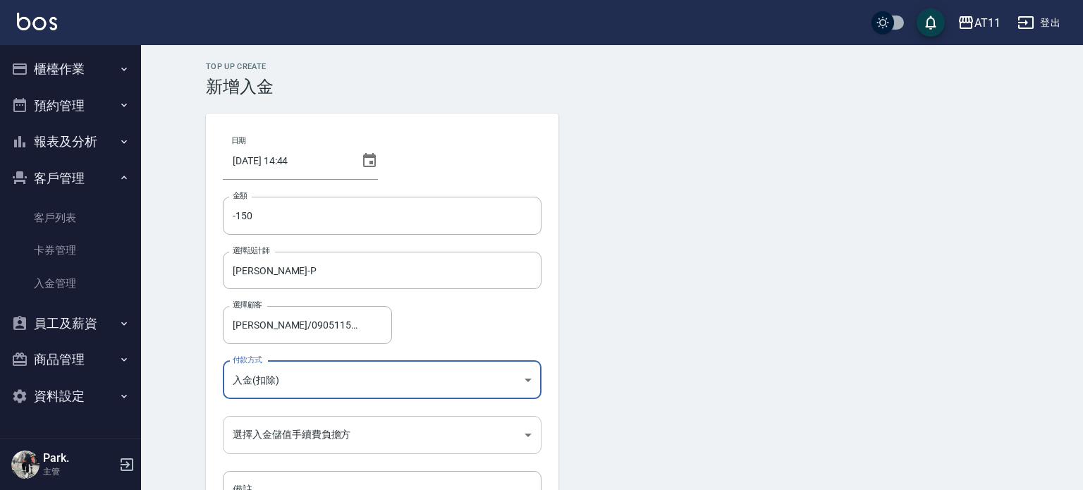
click at [370, 428] on body "AT11 登出 櫃檯作業 打帳單 帳單列表 現金收支登錄 材料自購登錄 每日結帳 排班表 現場電腦打卡 掃碼打卡 預約管理 預約管理 單日預約紀錄 單週預約紀…" at bounding box center [541, 292] width 1083 height 585
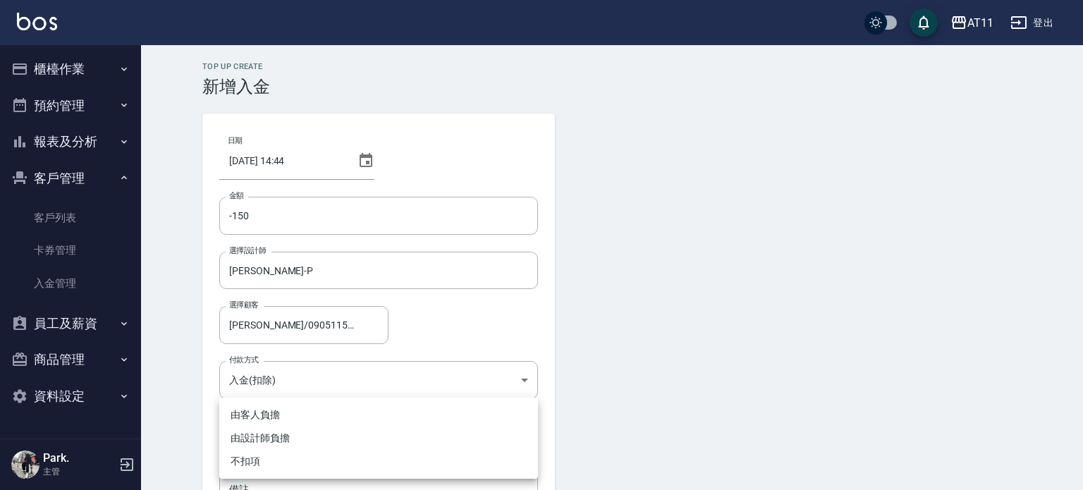
click at [344, 456] on li "不扣項" at bounding box center [378, 461] width 319 height 23
type input "WITHOUTHANDLINGFEE"
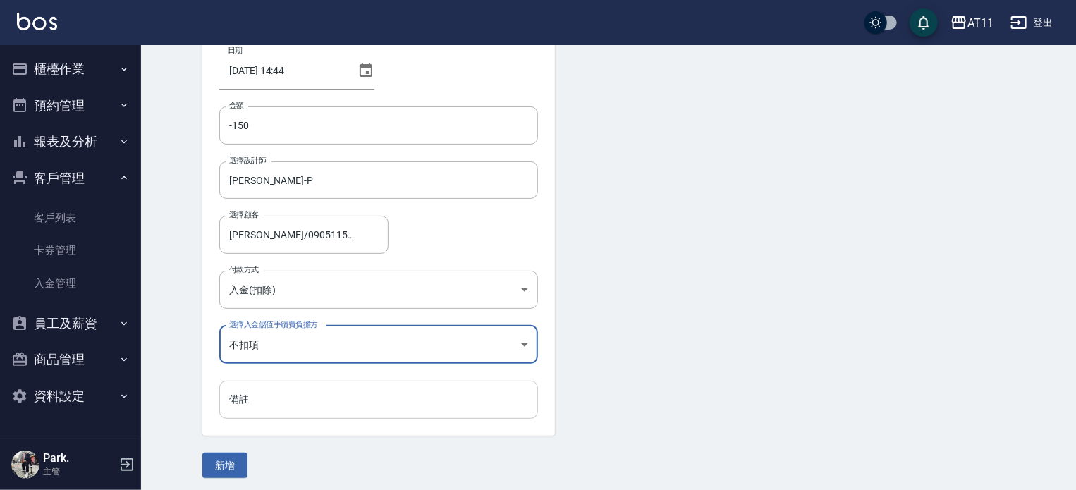
scroll to position [95, 0]
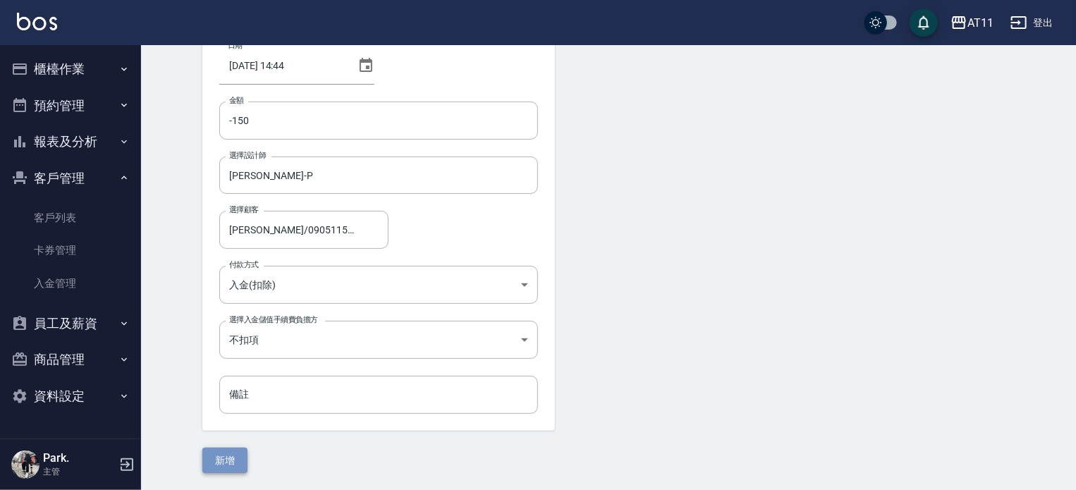
click at [237, 456] on button "新增" at bounding box center [224, 461] width 45 height 26
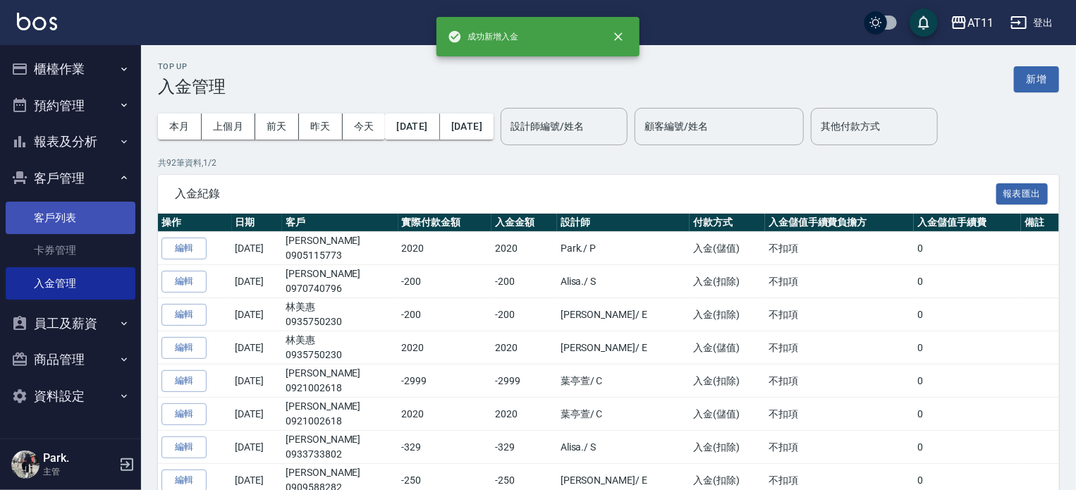
click at [70, 214] on link "客戶列表" at bounding box center [71, 218] width 130 height 32
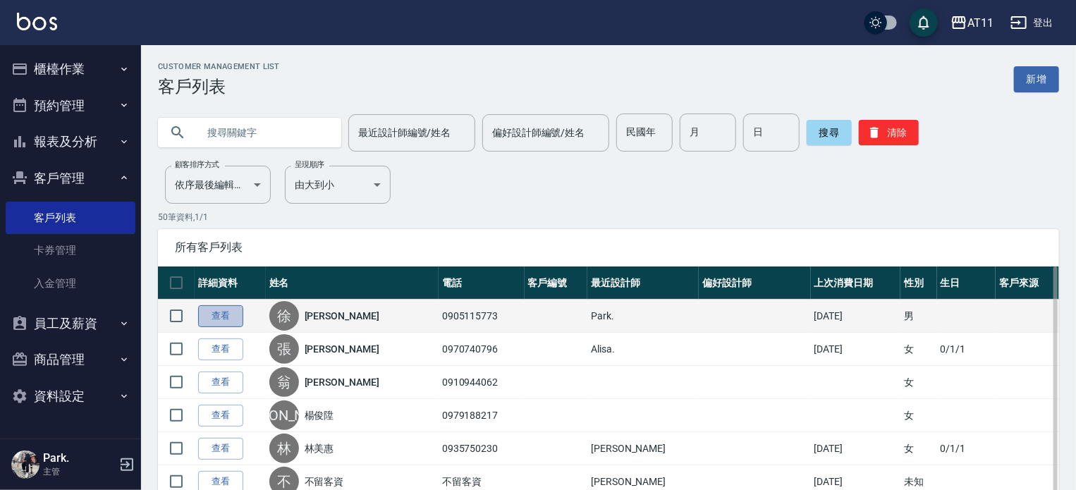
click at [223, 312] on link "查看" at bounding box center [220, 316] width 45 height 22
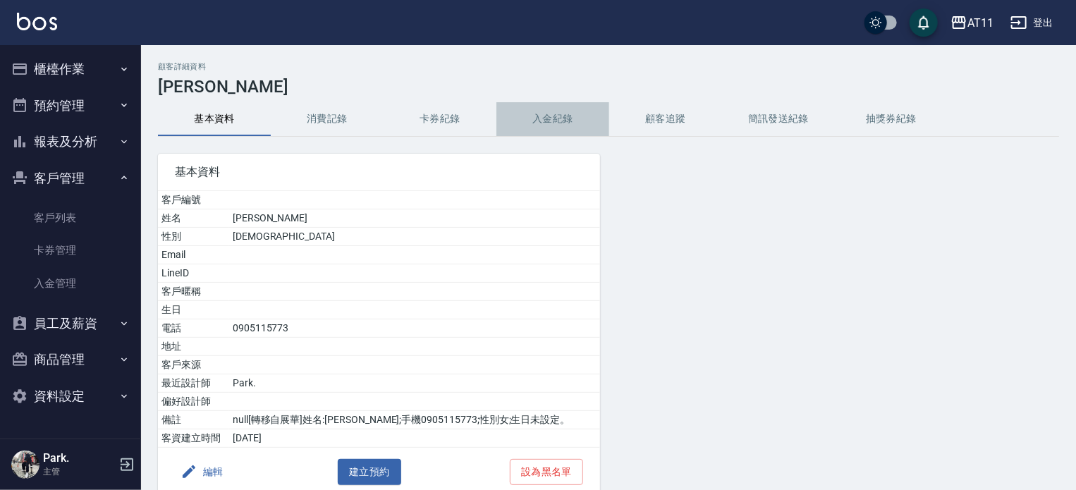
click at [559, 117] on button "入金紀錄" at bounding box center [553, 119] width 113 height 34
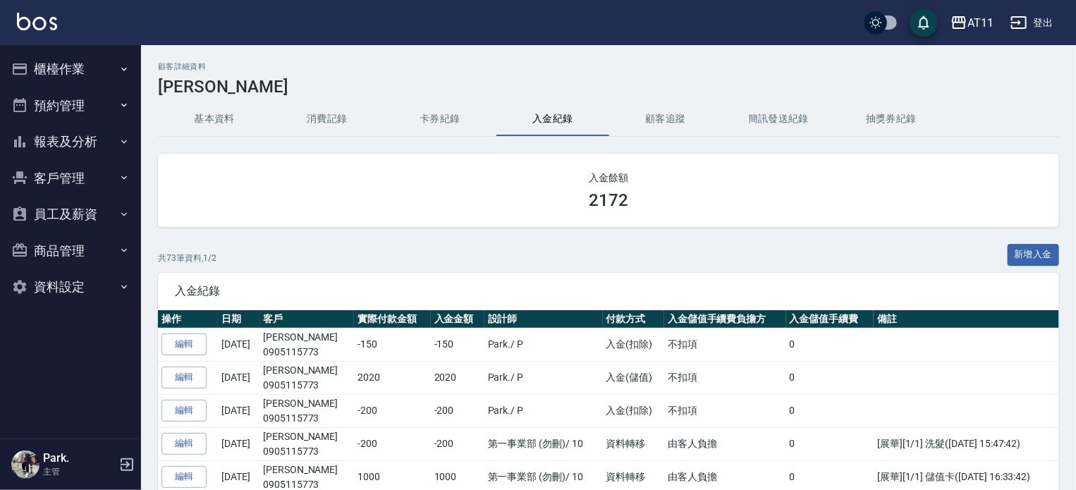
drag, startPoint x: 67, startPoint y: 67, endPoint x: 63, endPoint y: 103, distance: 36.1
click at [66, 67] on button "櫃檯作業" at bounding box center [71, 69] width 130 height 37
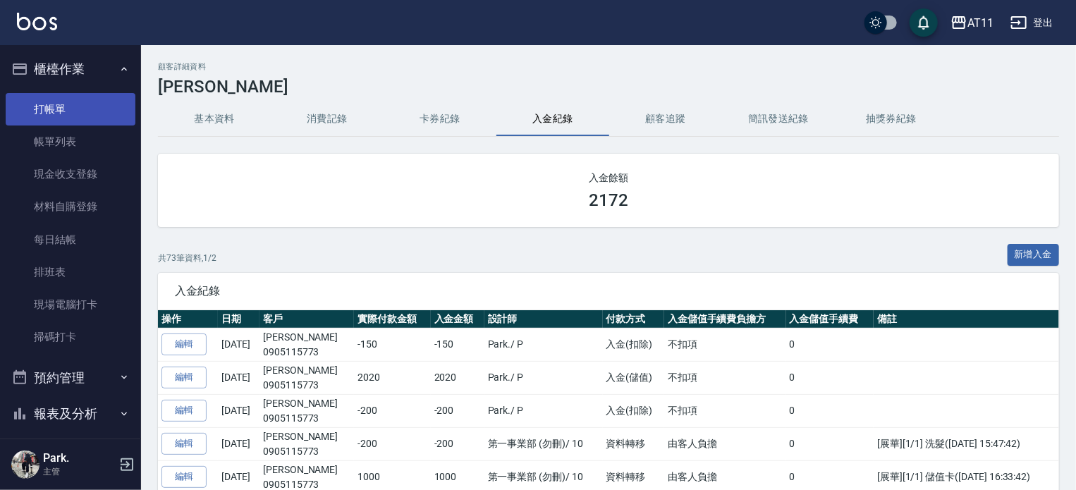
click at [63, 109] on link "打帳單" at bounding box center [71, 109] width 130 height 32
